Goal: Navigation & Orientation: Find specific page/section

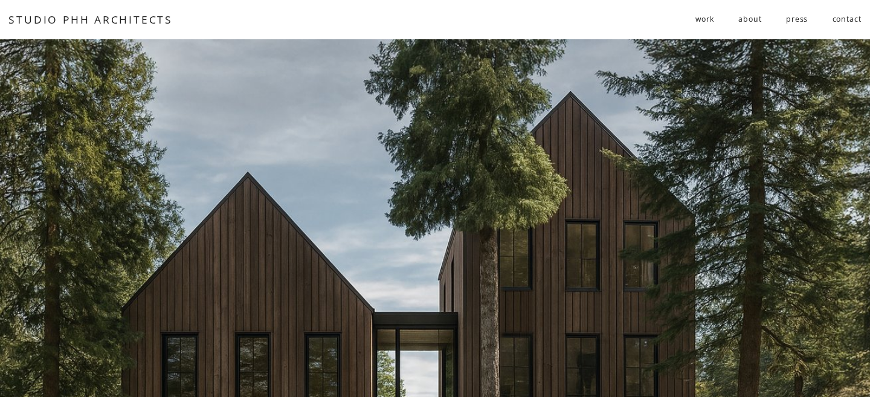
click at [116, 29] on div "STUDIO PHH ARCHITECTS work residential public follies" at bounding box center [434, 20] width 852 height 20
click at [100, 18] on link "STUDIO PHH ARCHITECTS" at bounding box center [90, 19] width 164 height 14
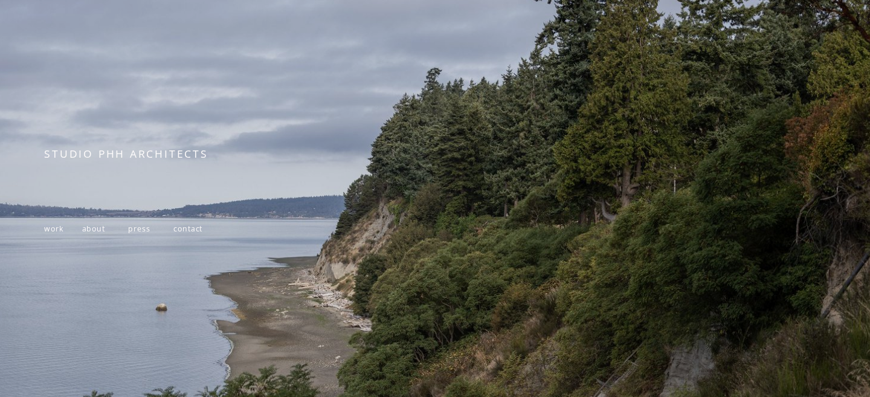
scroll to position [208, 0]
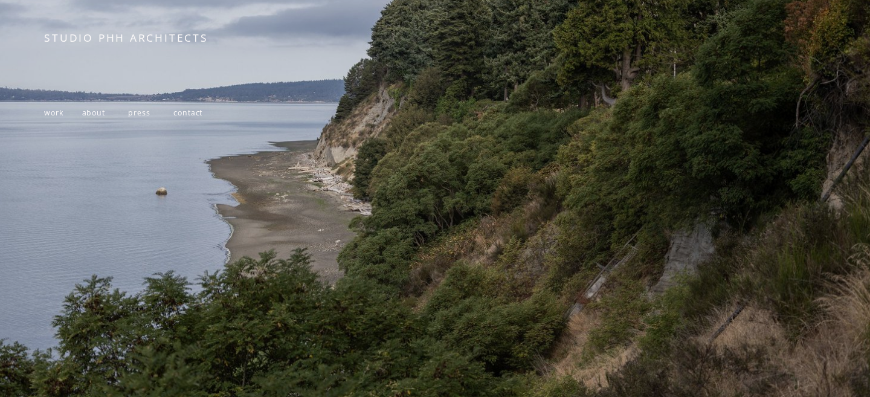
click at [53, 114] on span "work" at bounding box center [53, 113] width 19 height 10
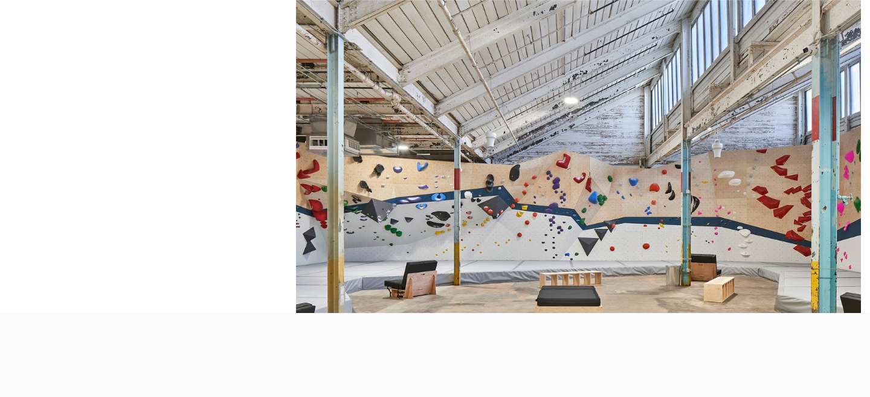
scroll to position [8837, 0]
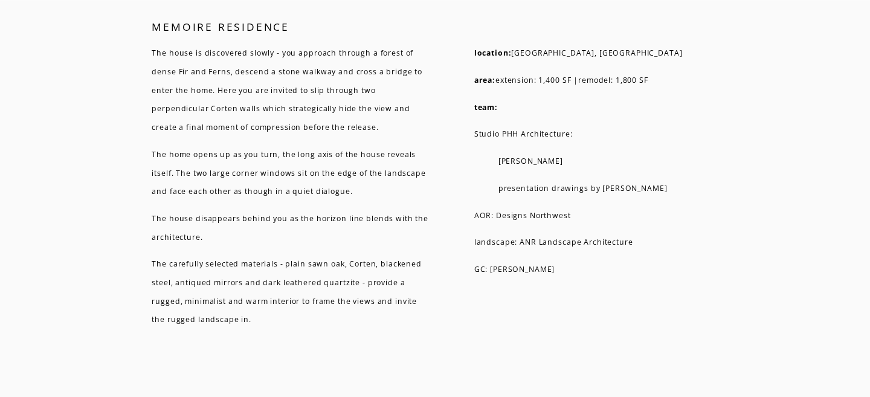
scroll to position [7210, 0]
